Goal: Task Accomplishment & Management: Use online tool/utility

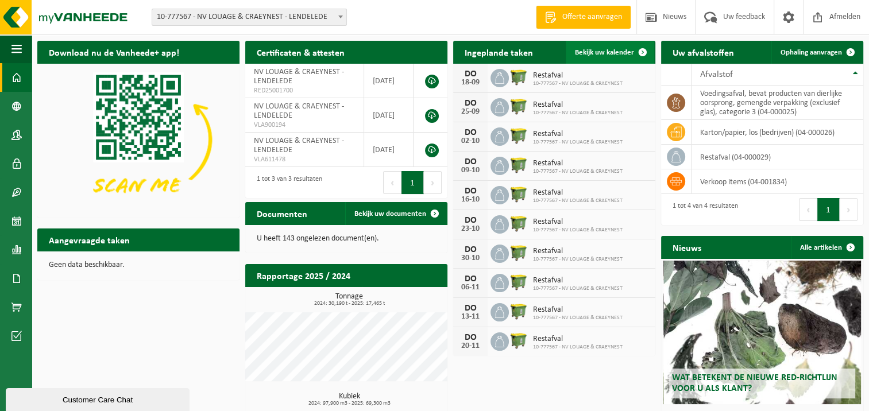
click at [640, 51] on span at bounding box center [642, 52] width 23 height 23
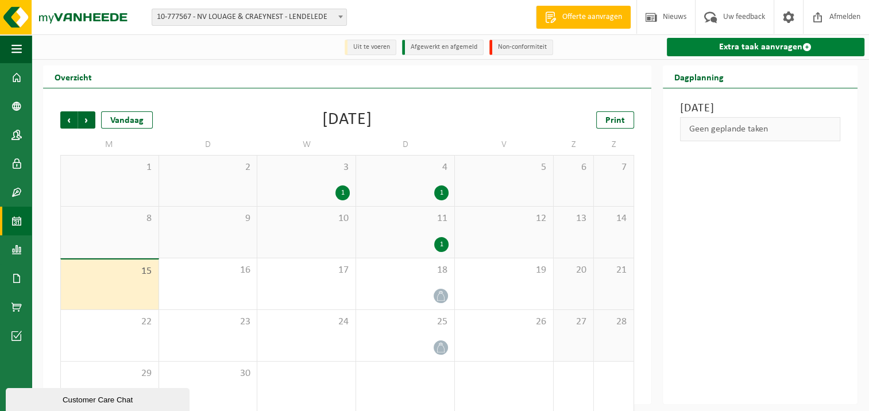
click at [751, 46] on link "Extra taak aanvragen" at bounding box center [766, 47] width 198 height 18
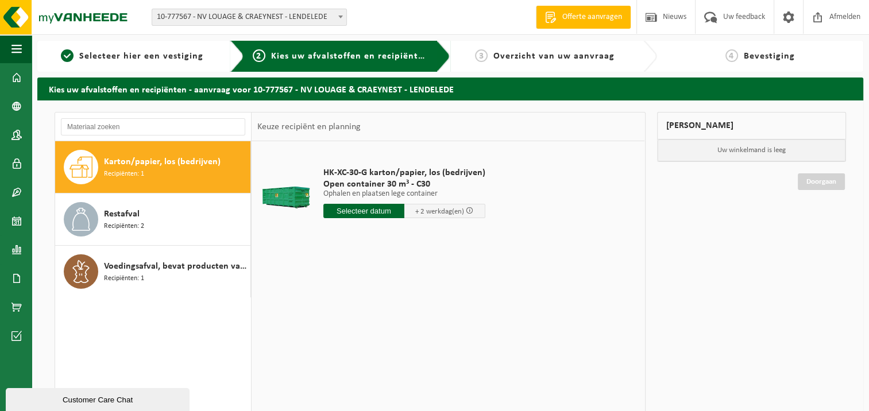
click at [351, 212] on input "text" at bounding box center [363, 211] width 81 height 14
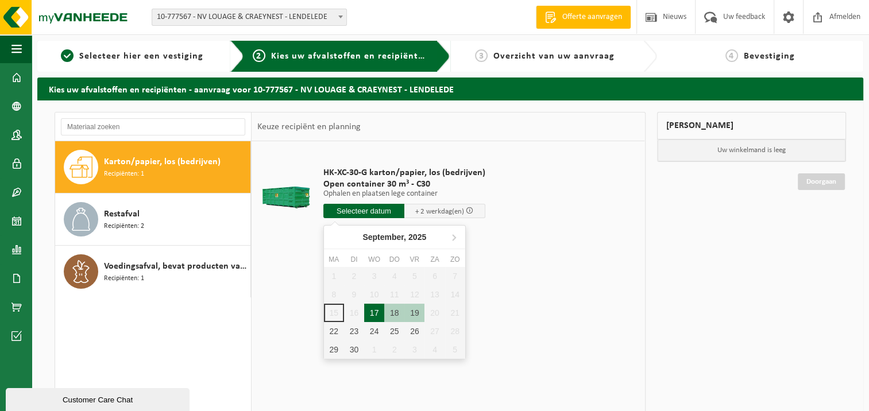
click at [374, 308] on div "17" at bounding box center [374, 313] width 20 height 18
type input "Van 2025-09-17"
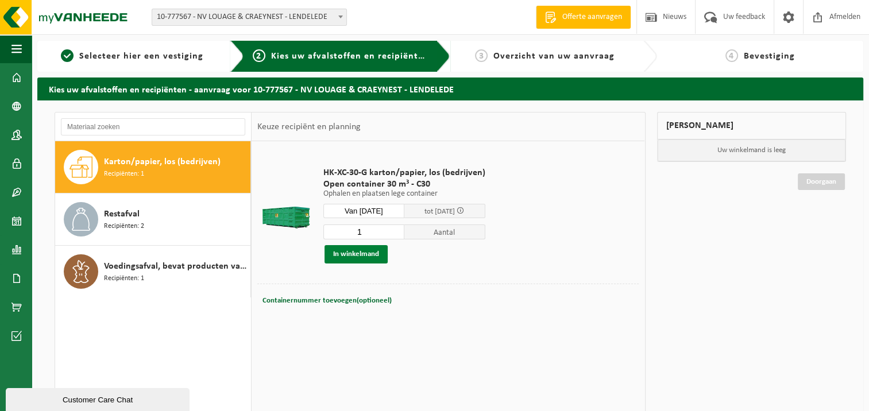
click at [377, 256] on button "In winkelmand" at bounding box center [355, 254] width 63 height 18
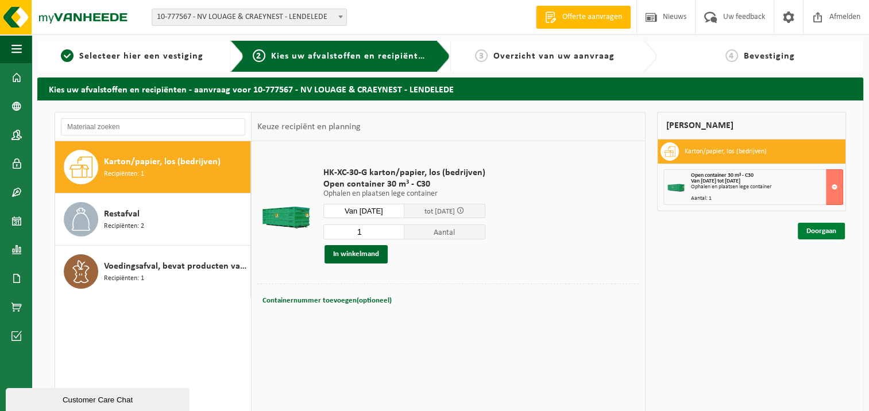
click at [806, 229] on link "Doorgaan" at bounding box center [821, 231] width 47 height 17
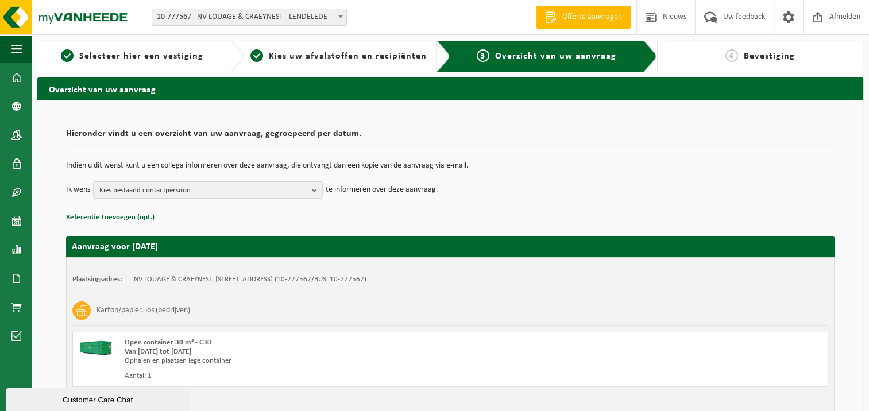
scroll to position [80, 0]
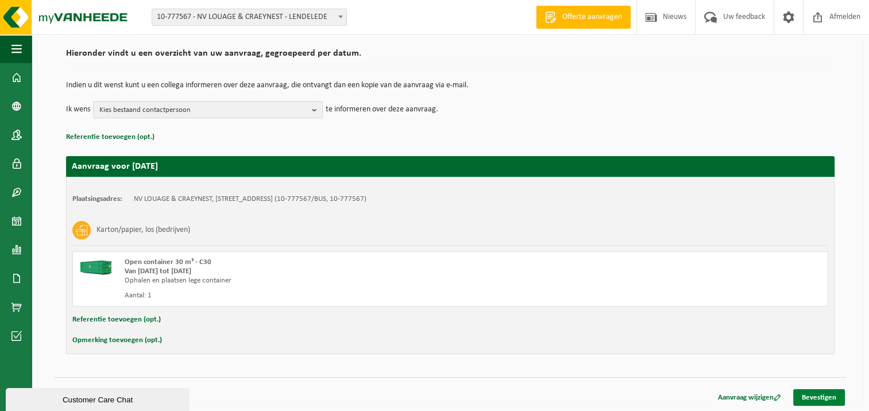
click at [817, 400] on link "Bevestigen" at bounding box center [819, 397] width 52 height 17
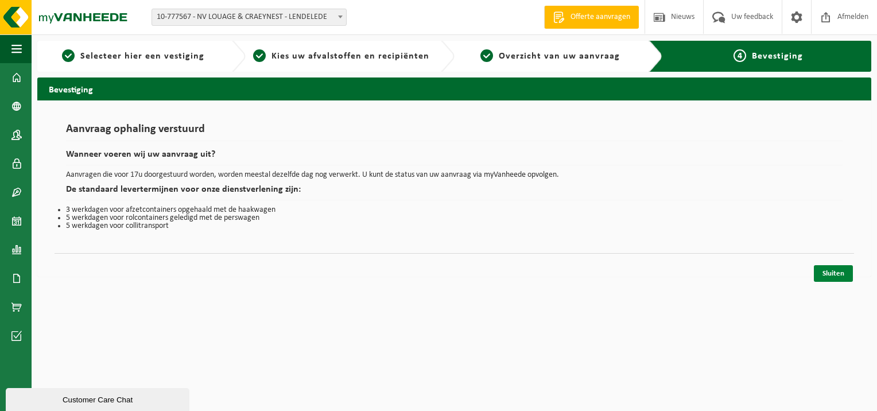
click at [837, 271] on link "Sluiten" at bounding box center [833, 273] width 39 height 17
